Goal: Transaction & Acquisition: Book appointment/travel/reservation

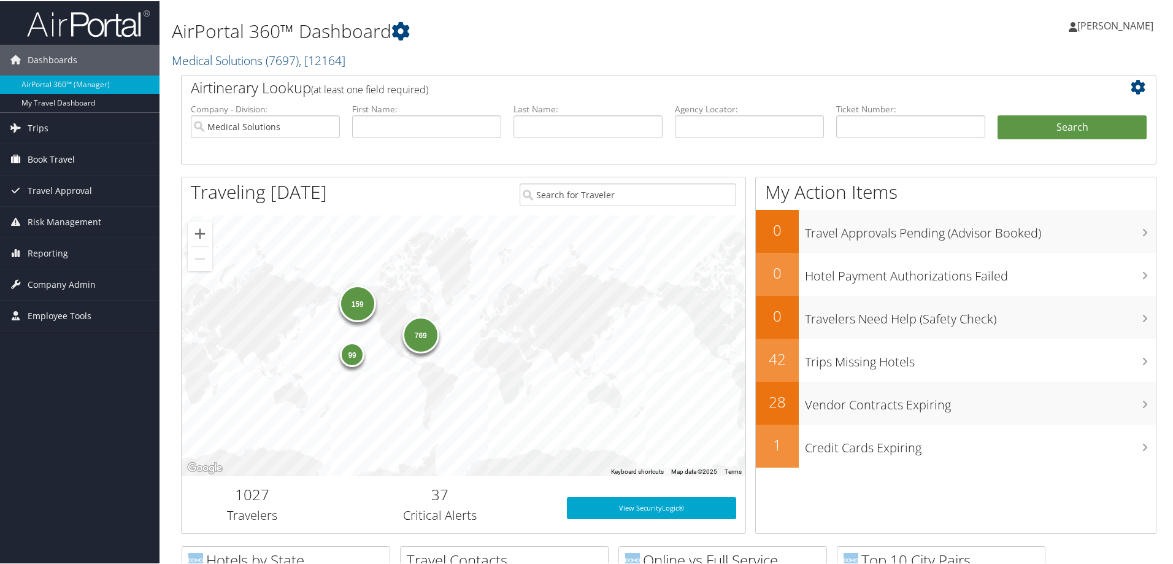
click at [67, 155] on span "Book Travel" at bounding box center [51, 158] width 47 height 31
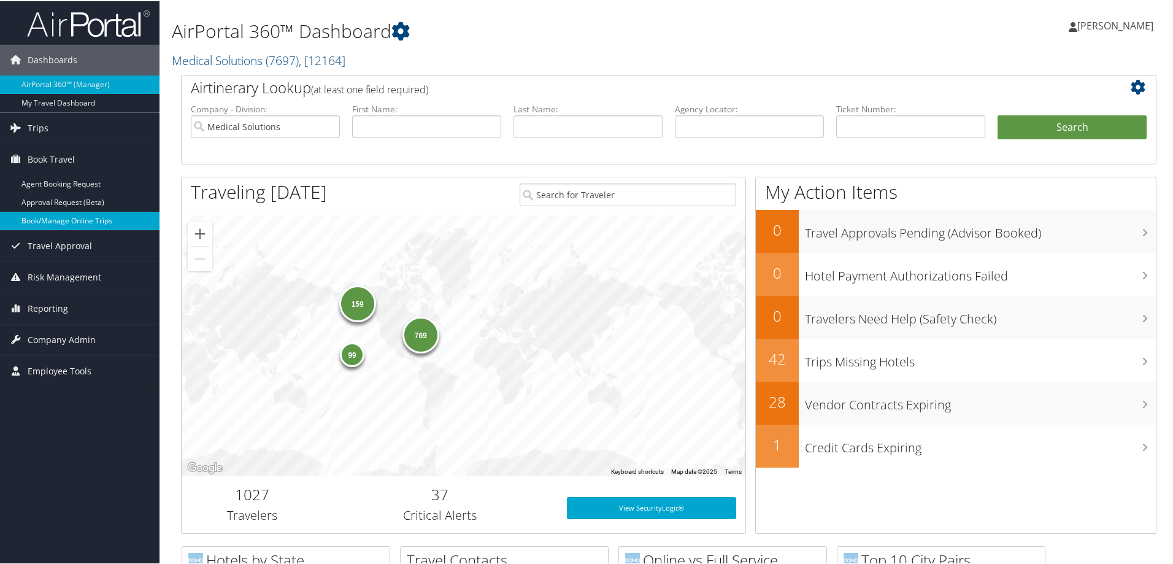
click at [83, 220] on link "Book/Manage Online Trips" at bounding box center [79, 219] width 159 height 18
